Goal: Transaction & Acquisition: Purchase product/service

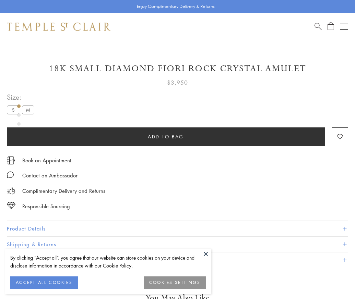
click at [166, 136] on span "Add to bag" at bounding box center [166, 137] width 36 height 8
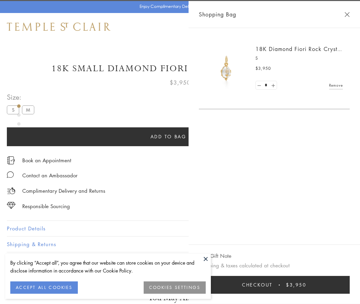
click at [279, 285] on button "Checkout $3,950" at bounding box center [274, 285] width 151 height 18
